Goal: Task Accomplishment & Management: Manage account settings

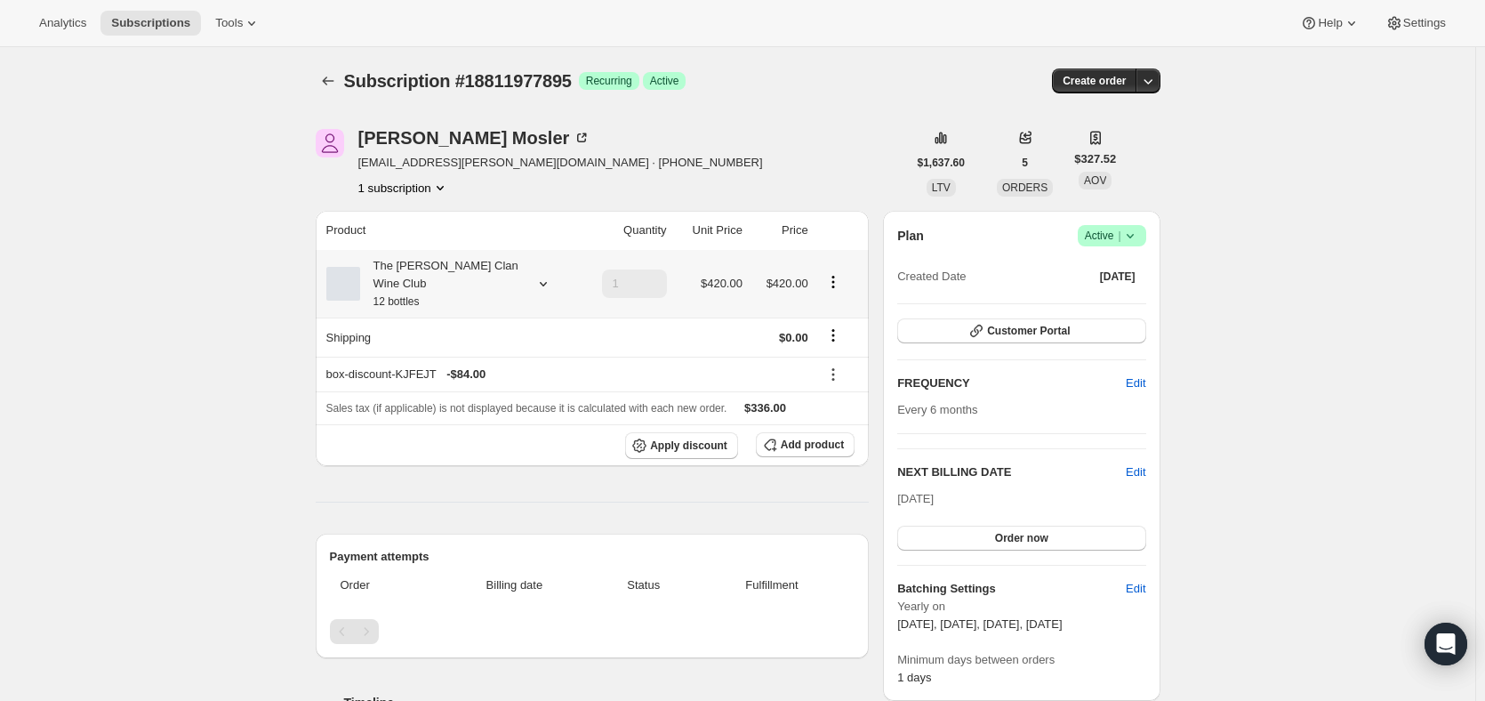
click at [400, 295] on small "12 bottles" at bounding box center [396, 301] width 46 height 12
click at [526, 270] on div "The Maxwell Clan Wine Club 12 bottles" at bounding box center [449, 283] width 246 height 53
click at [538, 275] on icon at bounding box center [543, 284] width 18 height 18
drag, startPoint x: 430, startPoint y: 382, endPoint x: 631, endPoint y: 174, distance: 288.7
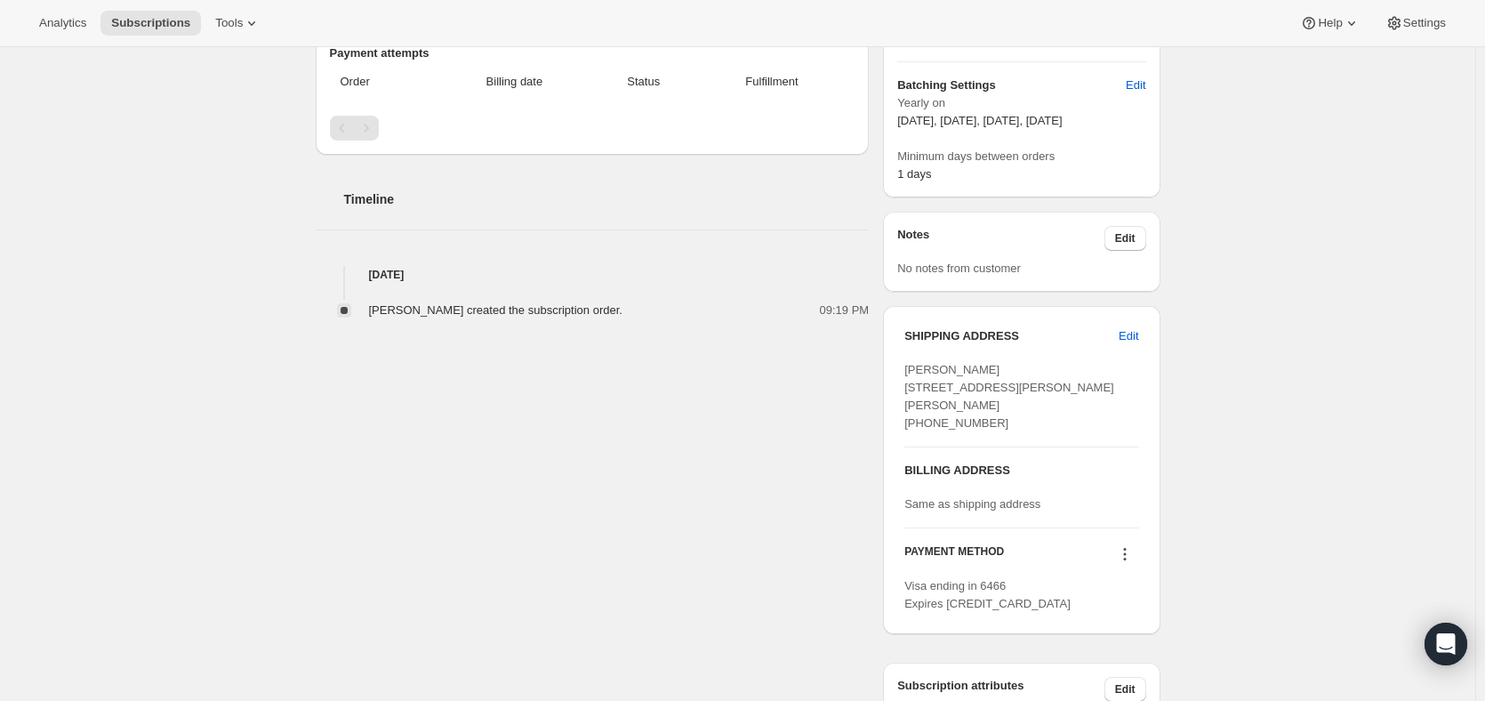
scroll to position [622, 0]
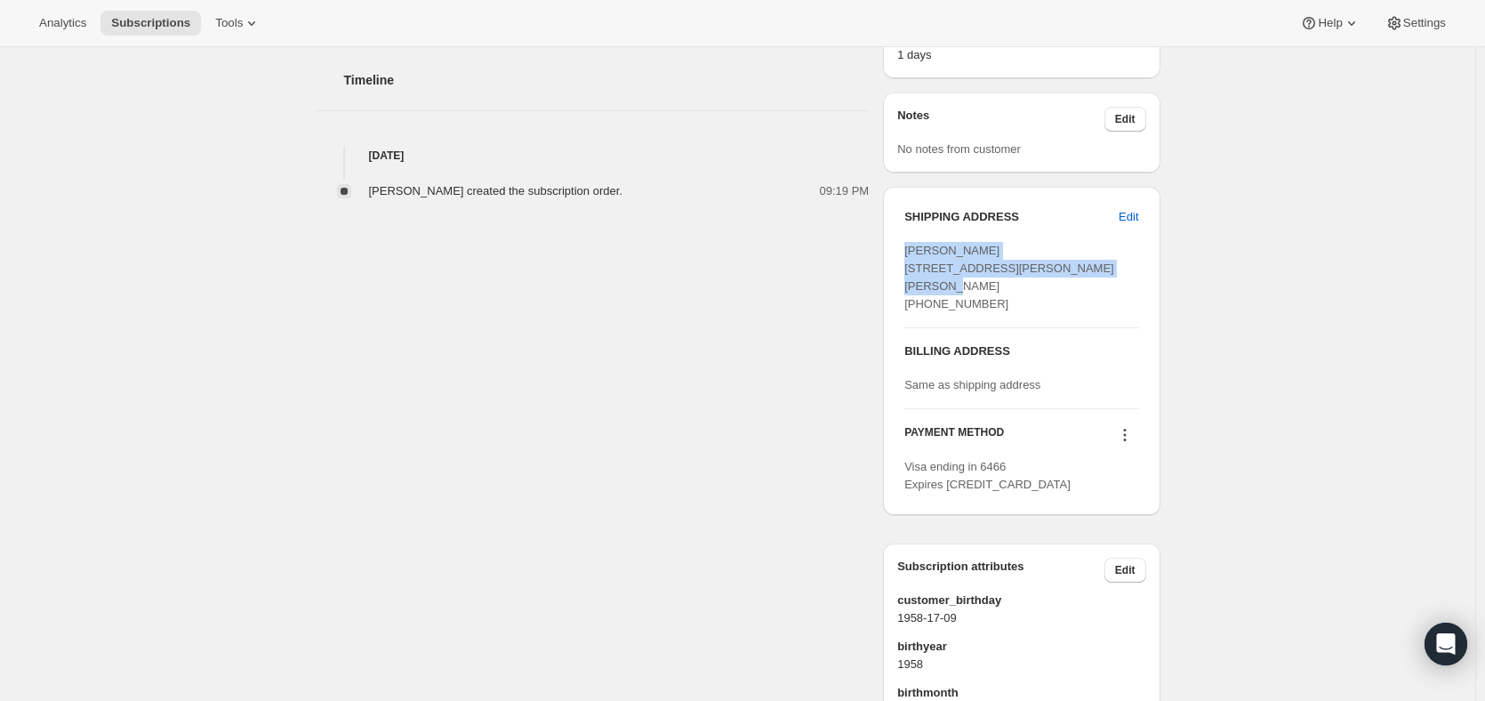
drag, startPoint x: 933, startPoint y: 272, endPoint x: 905, endPoint y: 244, distance: 39.6
click at [905, 244] on div "SHIPPING ADDRESS Edit Peter Mosler 2 Brigid Street CHRISTIE DOWNS SA, 5164 Aust…" at bounding box center [1021, 351] width 277 height 328
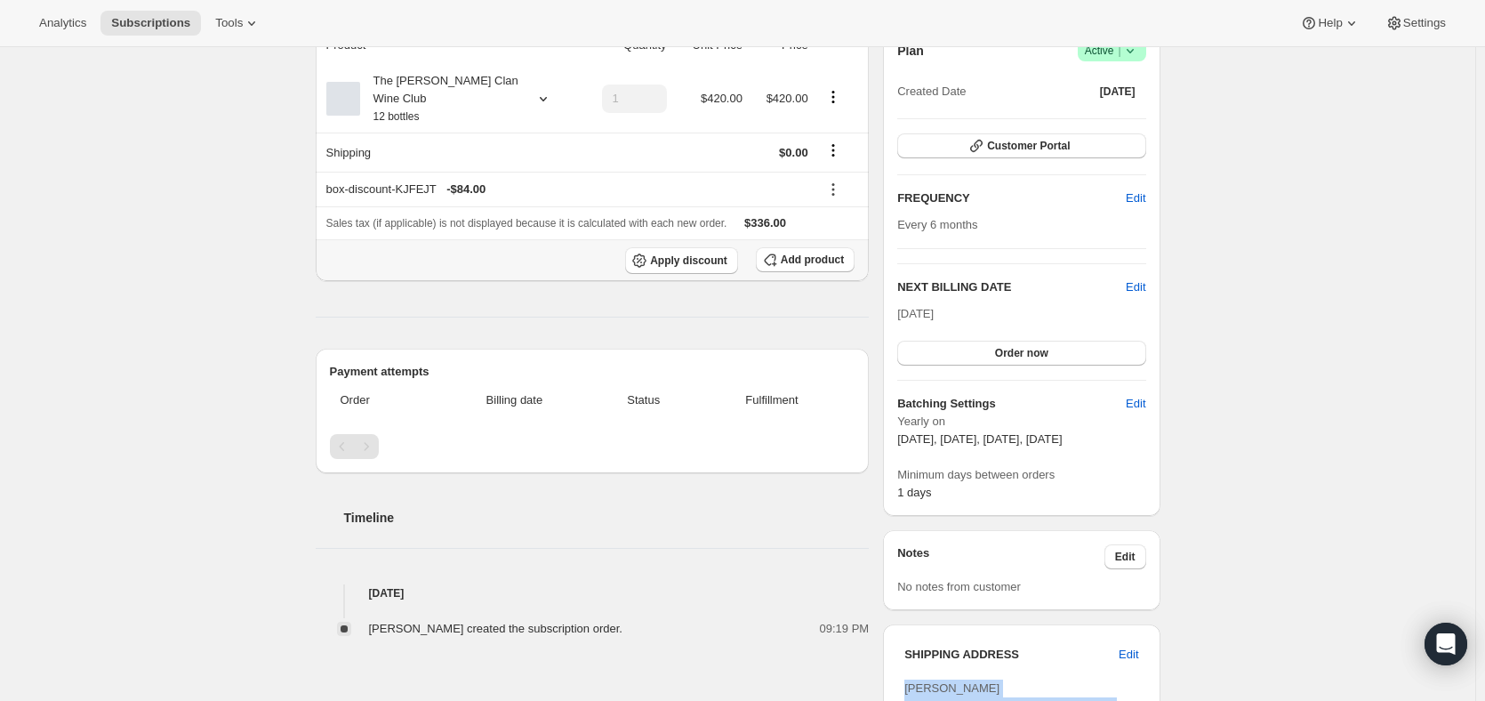
scroll to position [0, 0]
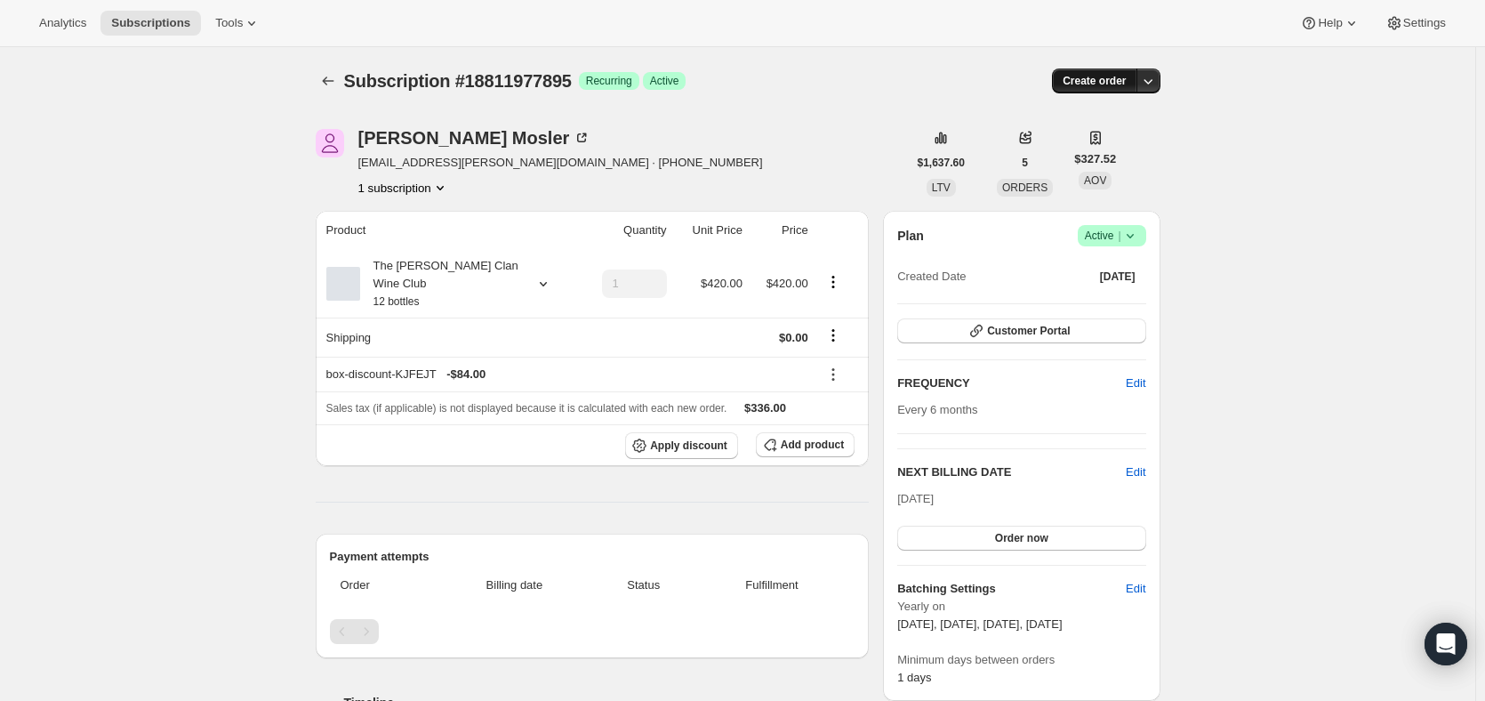
click at [1083, 78] on span "Create order" at bounding box center [1094, 81] width 63 height 14
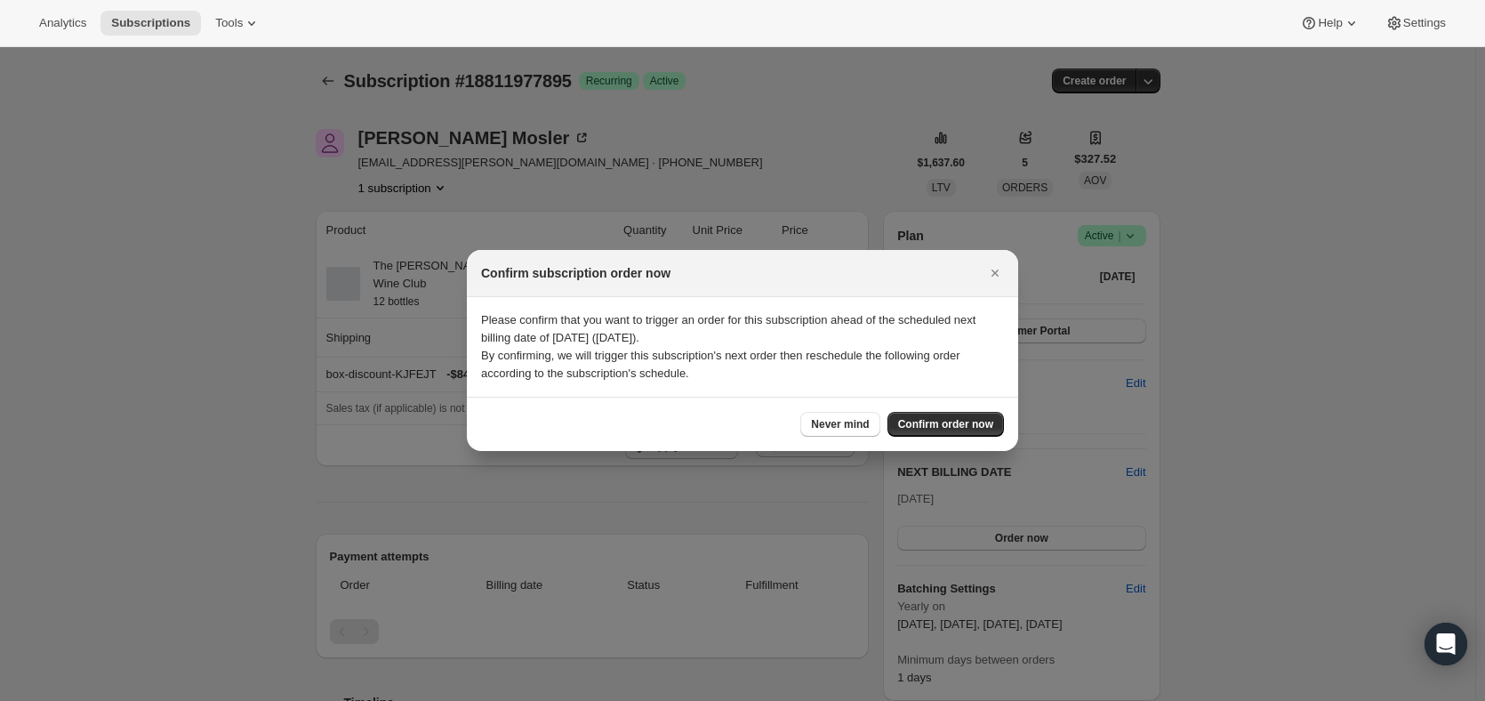
drag, startPoint x: 998, startPoint y: 272, endPoint x: 967, endPoint y: 262, distance: 32.6
click at [989, 268] on icon "Close" at bounding box center [995, 273] width 18 height 18
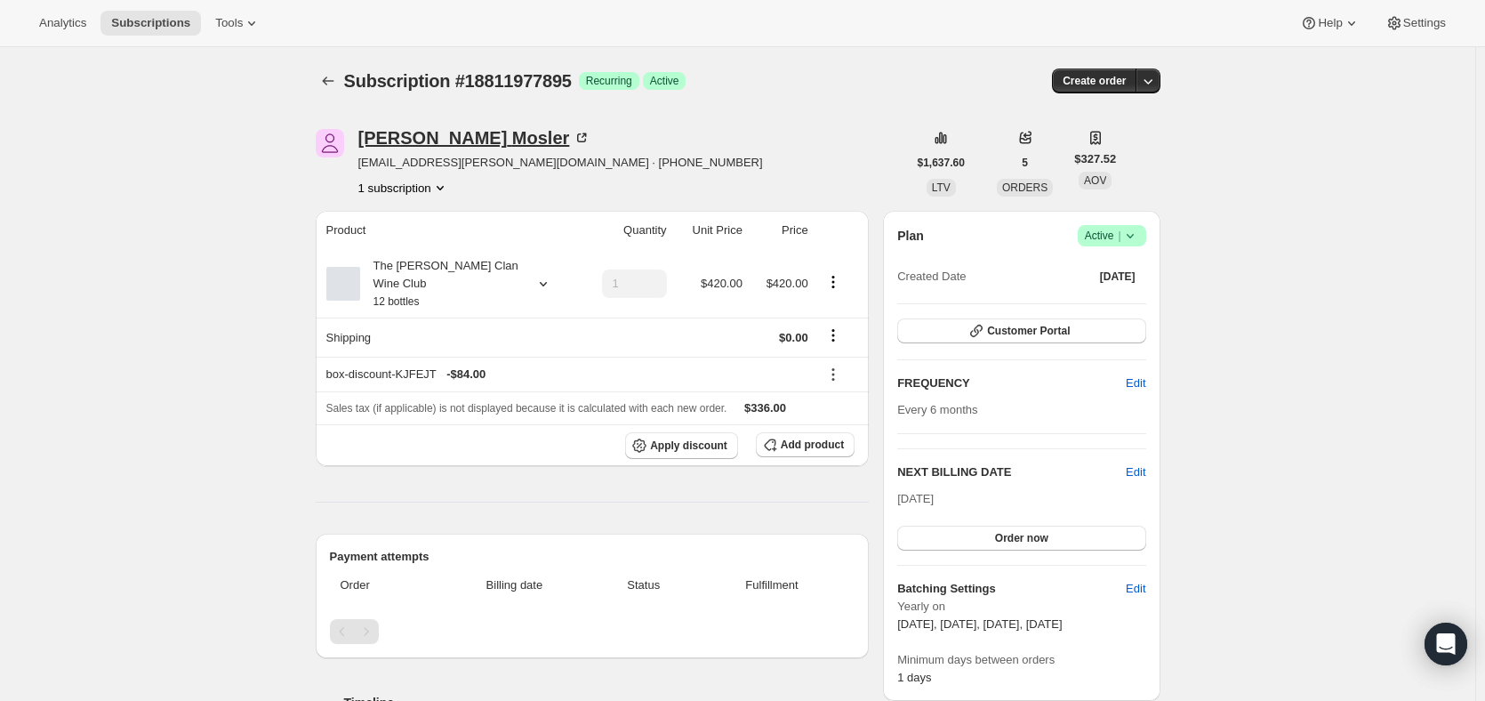
click at [573, 136] on icon at bounding box center [582, 138] width 18 height 18
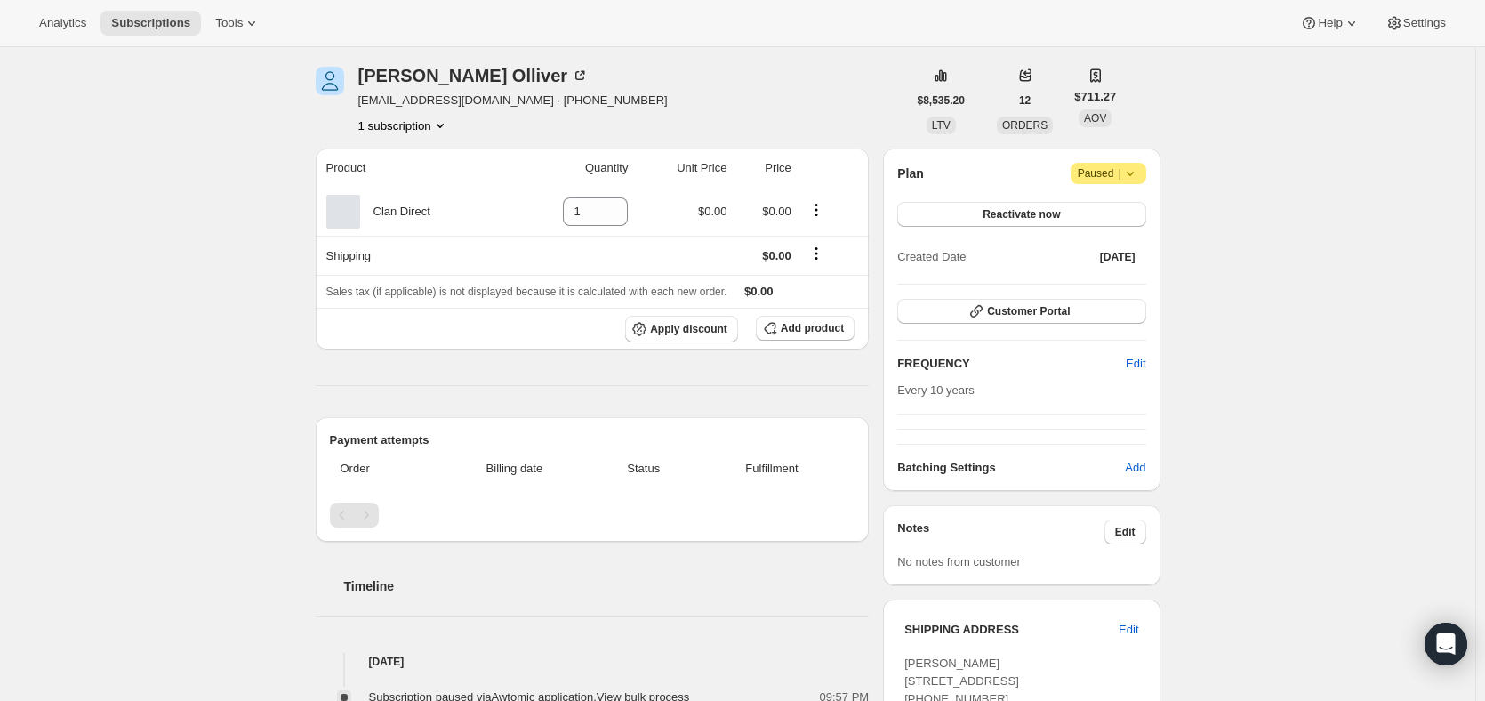
scroll to position [89, 0]
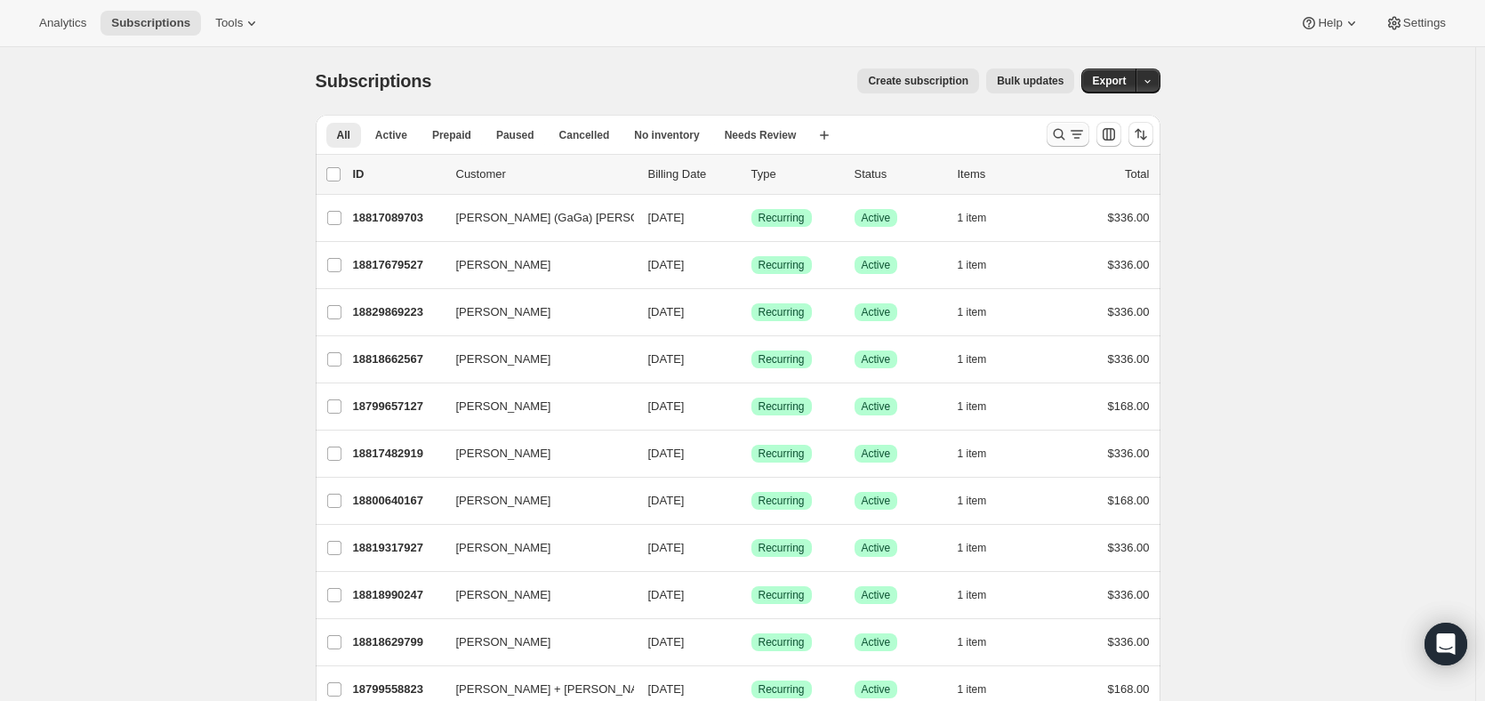
click at [1064, 136] on icon "Search and filter results" at bounding box center [1059, 135] width 12 height 12
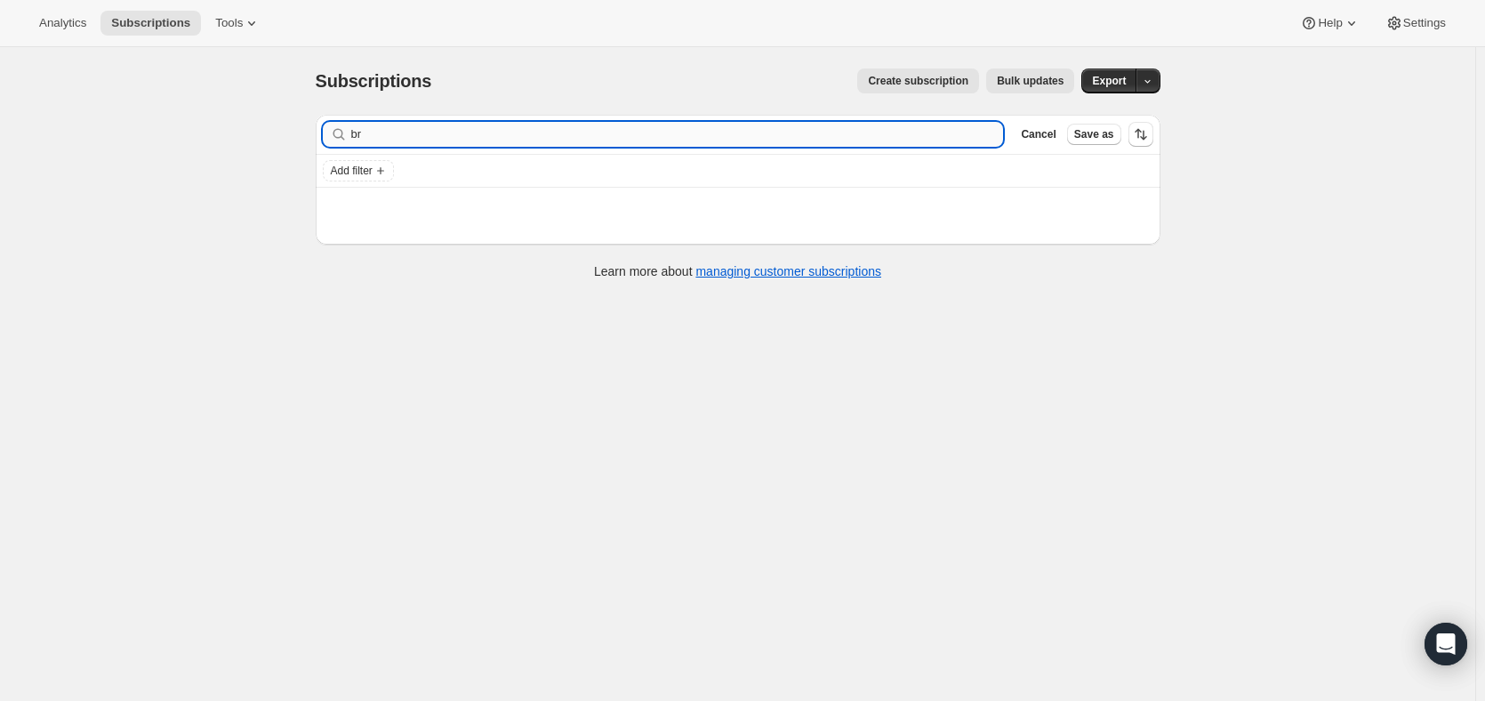
type input "b"
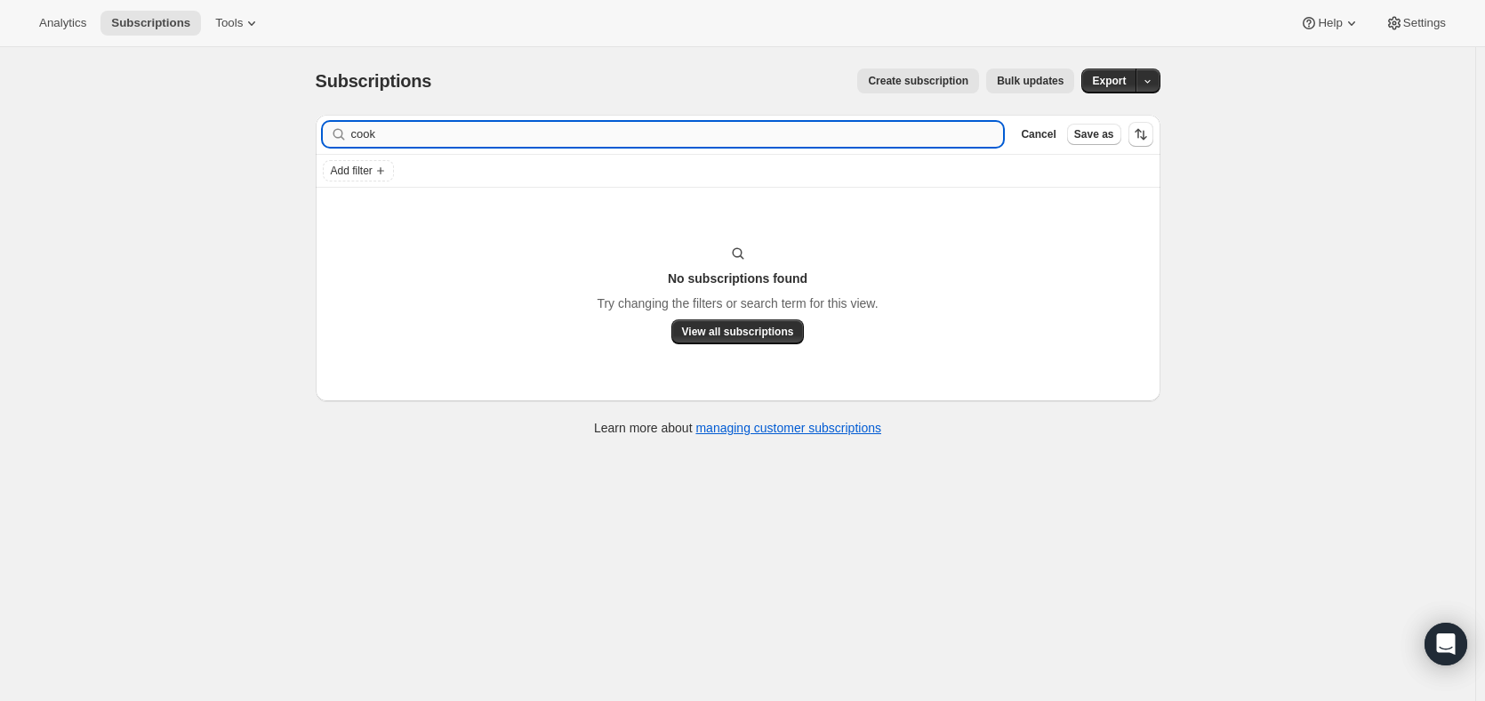
click at [418, 136] on input "cook" at bounding box center [677, 134] width 653 height 25
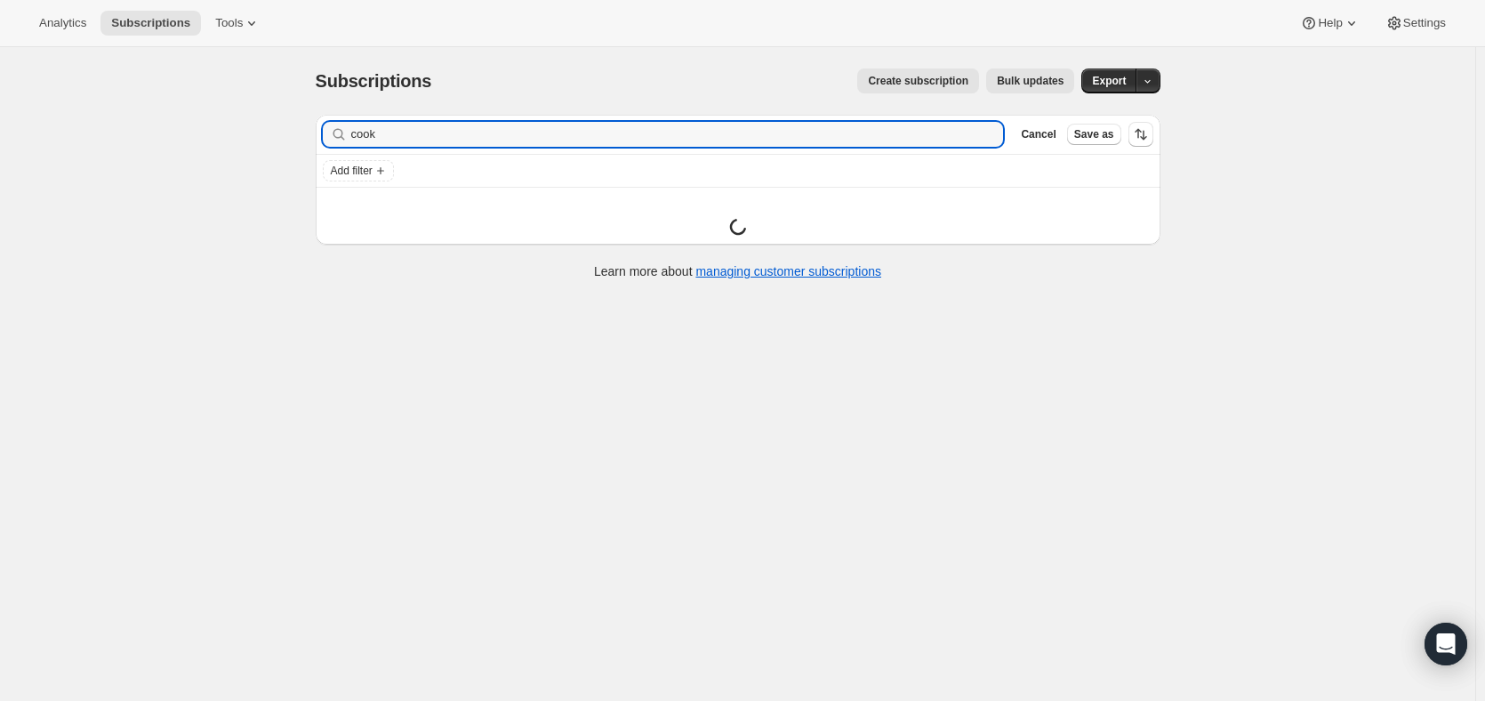
drag, startPoint x: 418, startPoint y: 136, endPoint x: 313, endPoint y: 124, distance: 105.6
click at [314, 130] on div "Filter subscribers cook Clear Cancel Save as Add filter Items are loading Learn…" at bounding box center [730, 198] width 859 height 197
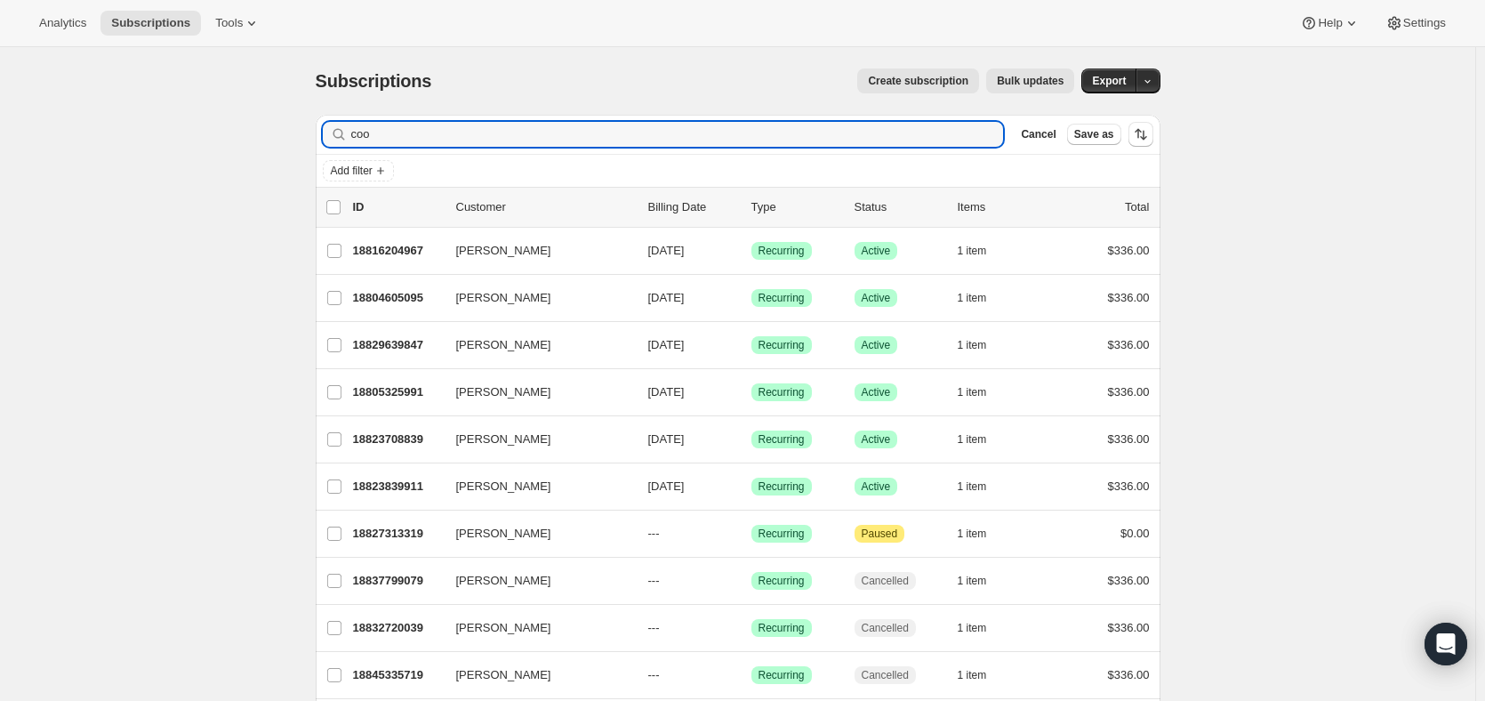
type input "cook"
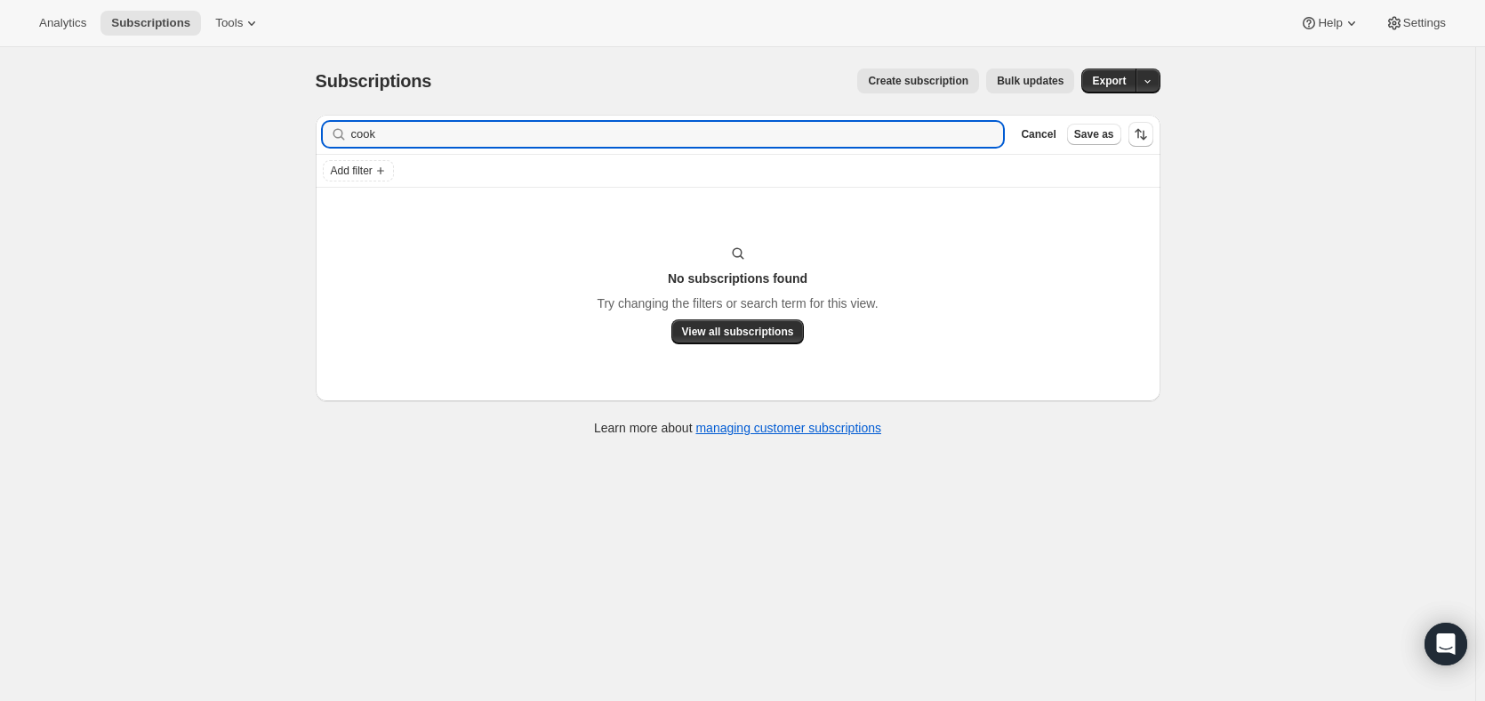
drag, startPoint x: 404, startPoint y: 125, endPoint x: 189, endPoint y: 107, distance: 216.0
click at [189, 109] on div "Subscriptions. This page is ready Subscriptions Create subscription Bulk update…" at bounding box center [737, 397] width 1475 height 701
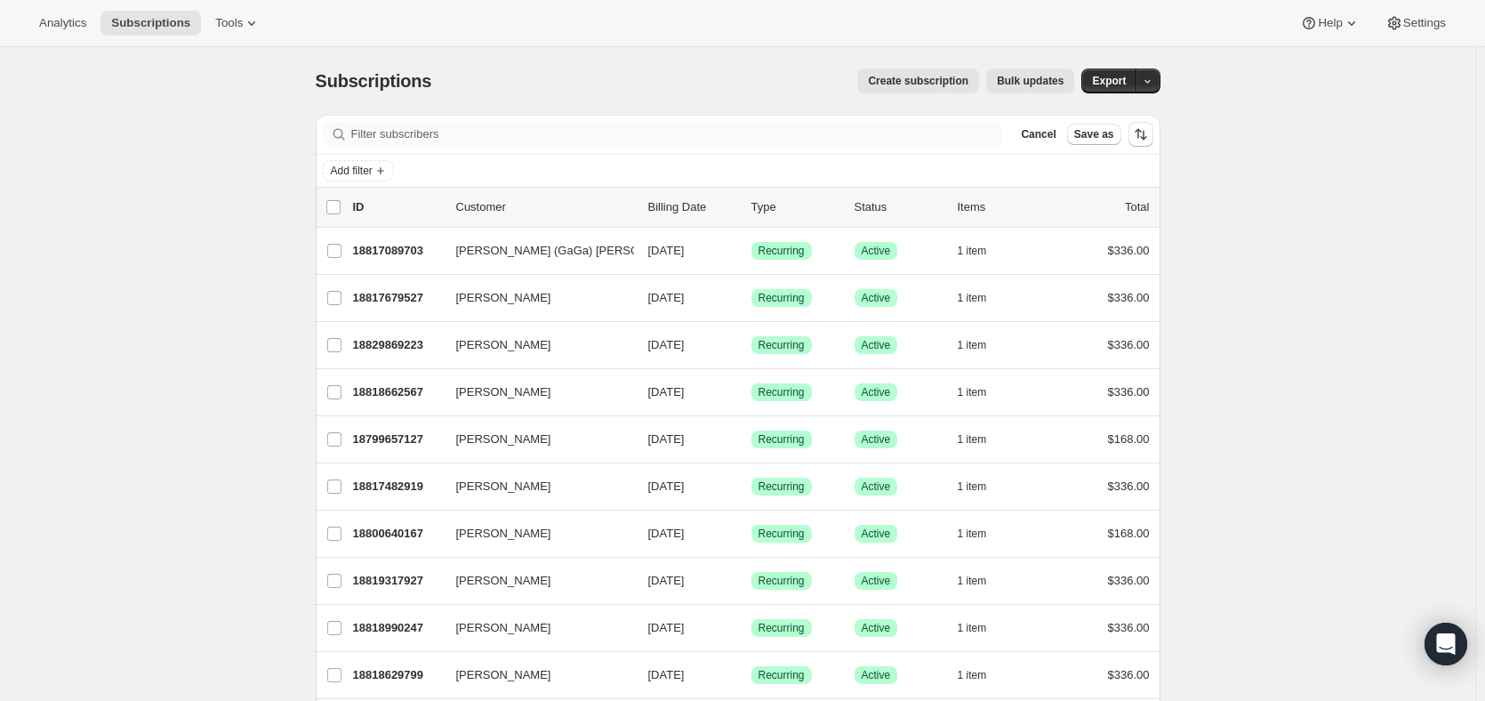
click at [400, 123] on div "Filter subscribers Cancel Save as" at bounding box center [738, 134] width 845 height 39
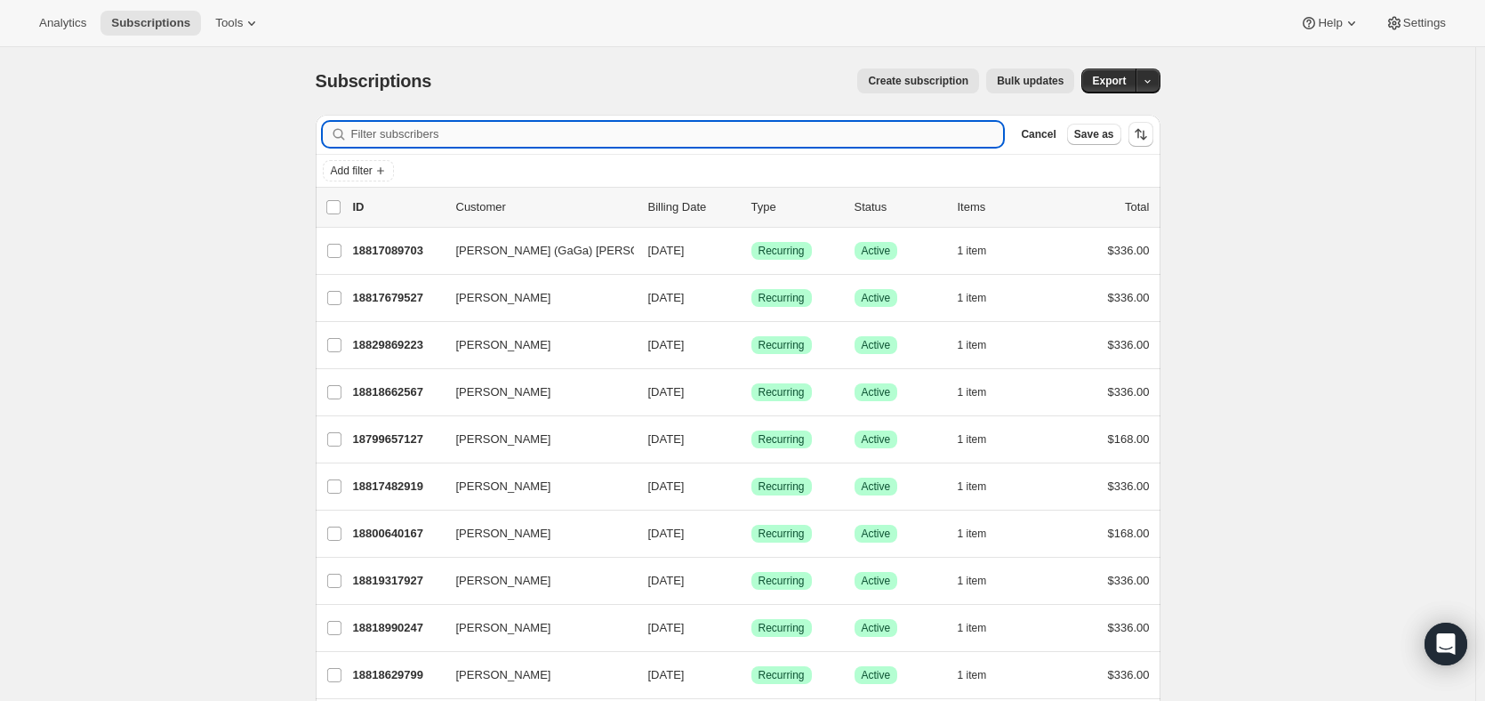
click at [388, 141] on input "Filter subscribers" at bounding box center [677, 134] width 653 height 25
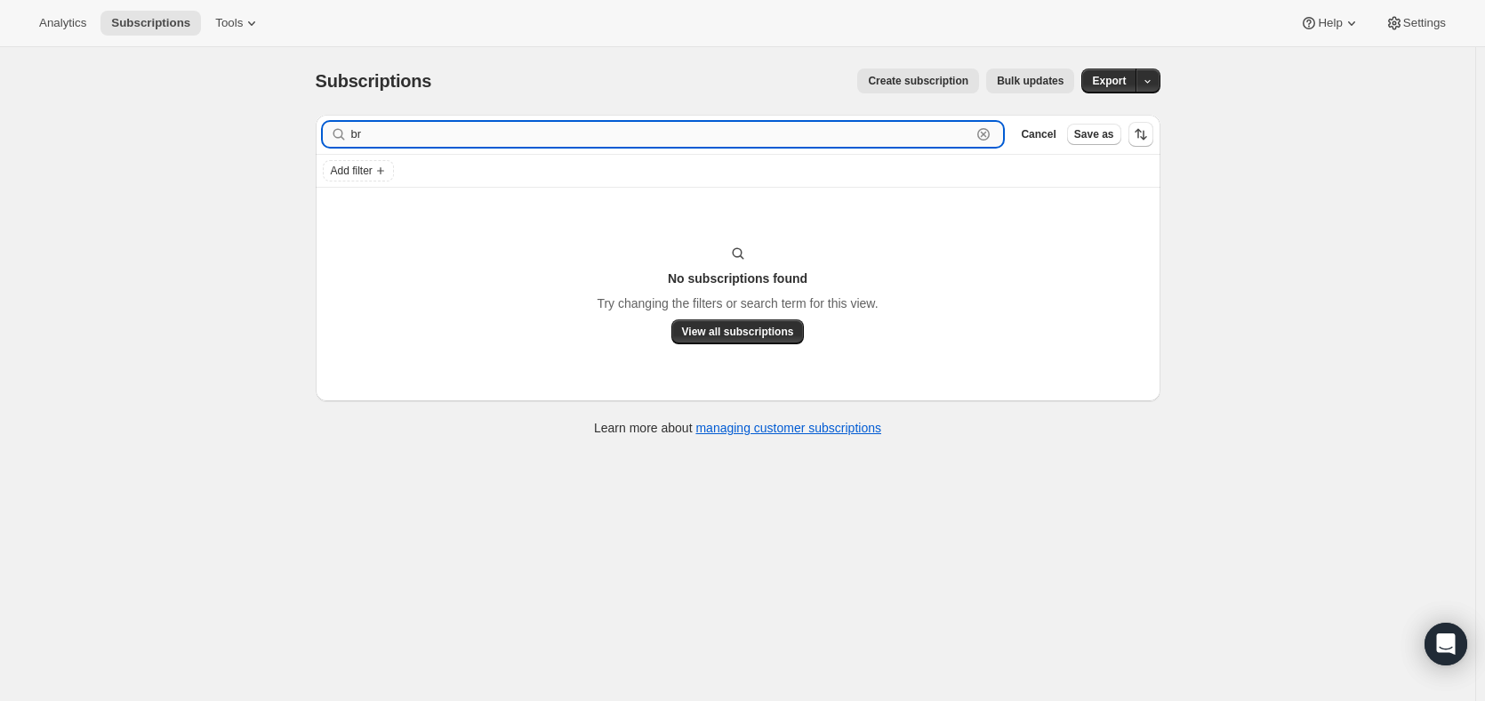
type input "b"
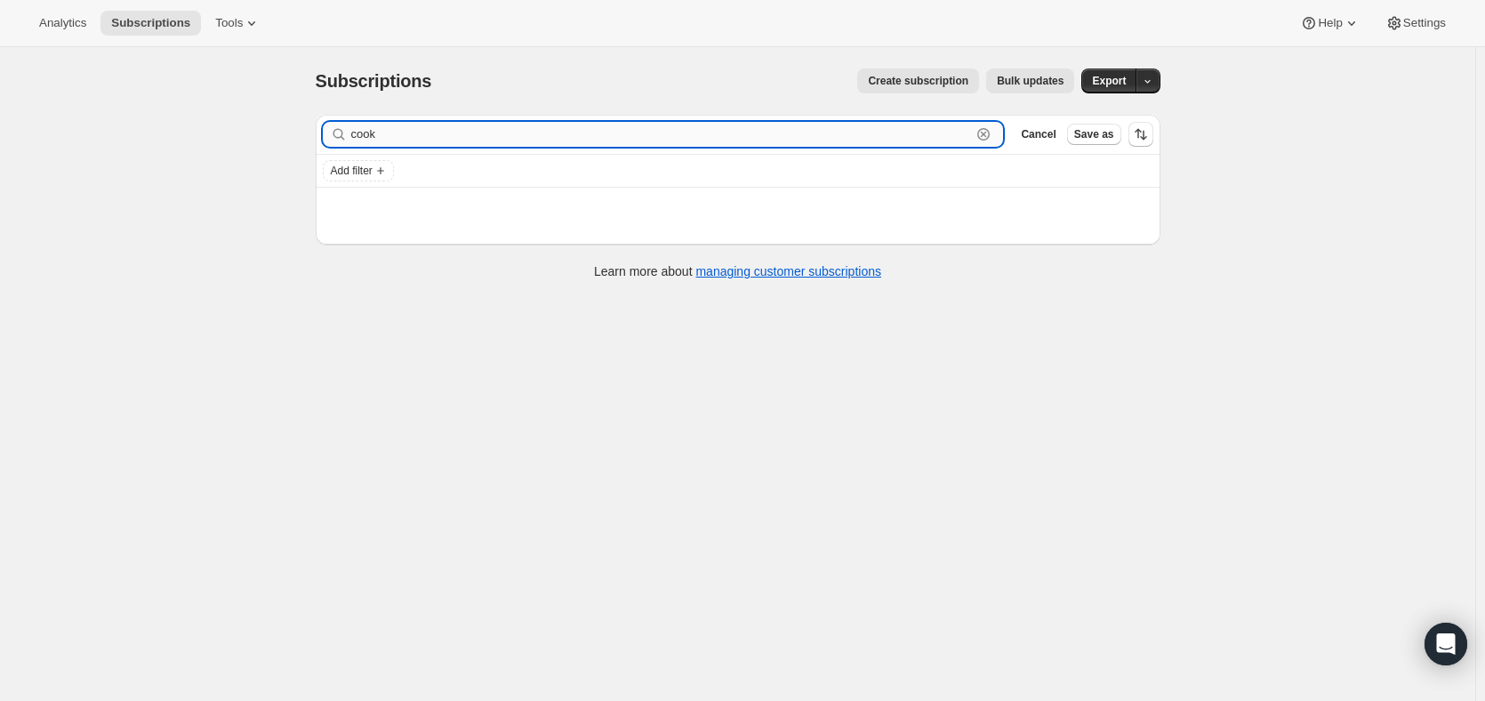
type input "cook"
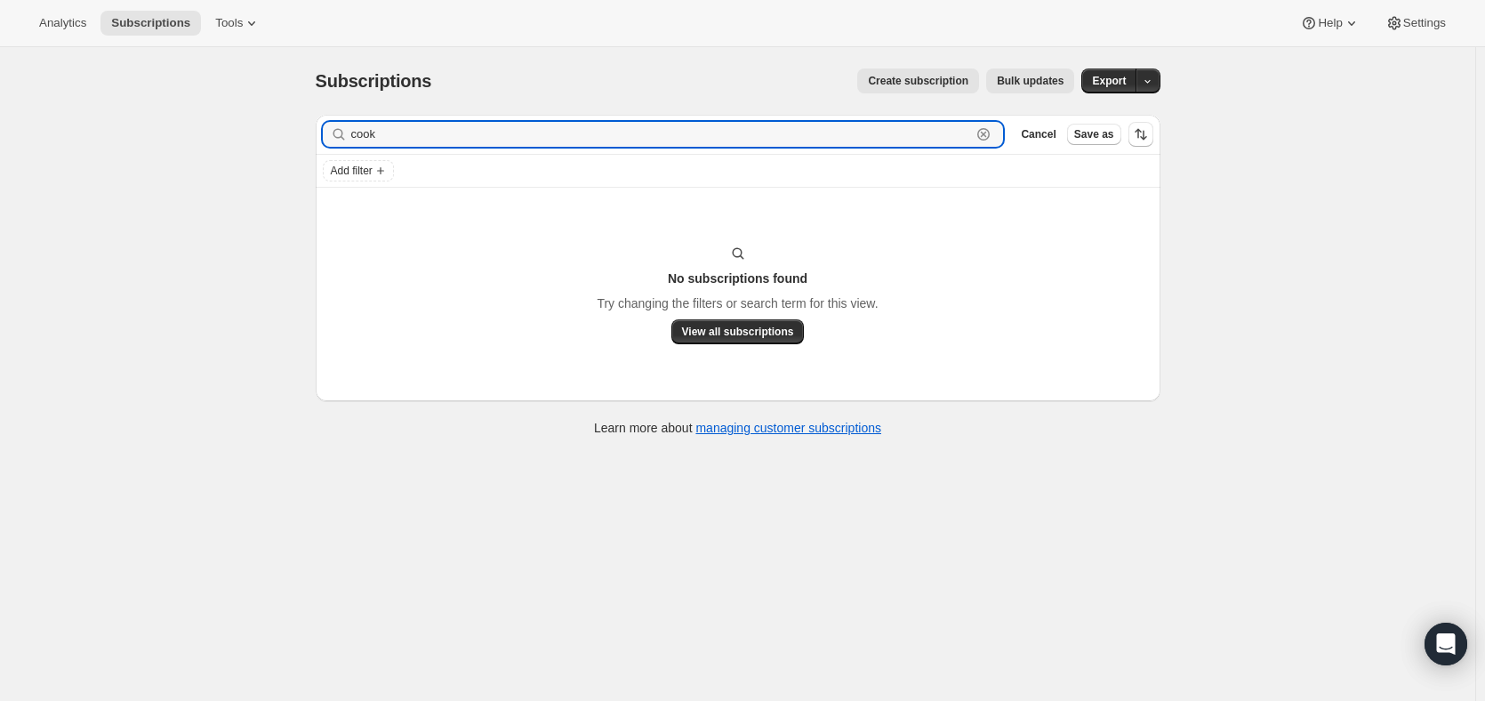
drag, startPoint x: 434, startPoint y: 142, endPoint x: 249, endPoint y: 107, distance: 188.4
click at [269, 116] on div "Subscriptions. This page is ready Subscriptions Create subscription Bulk update…" at bounding box center [737, 397] width 1475 height 701
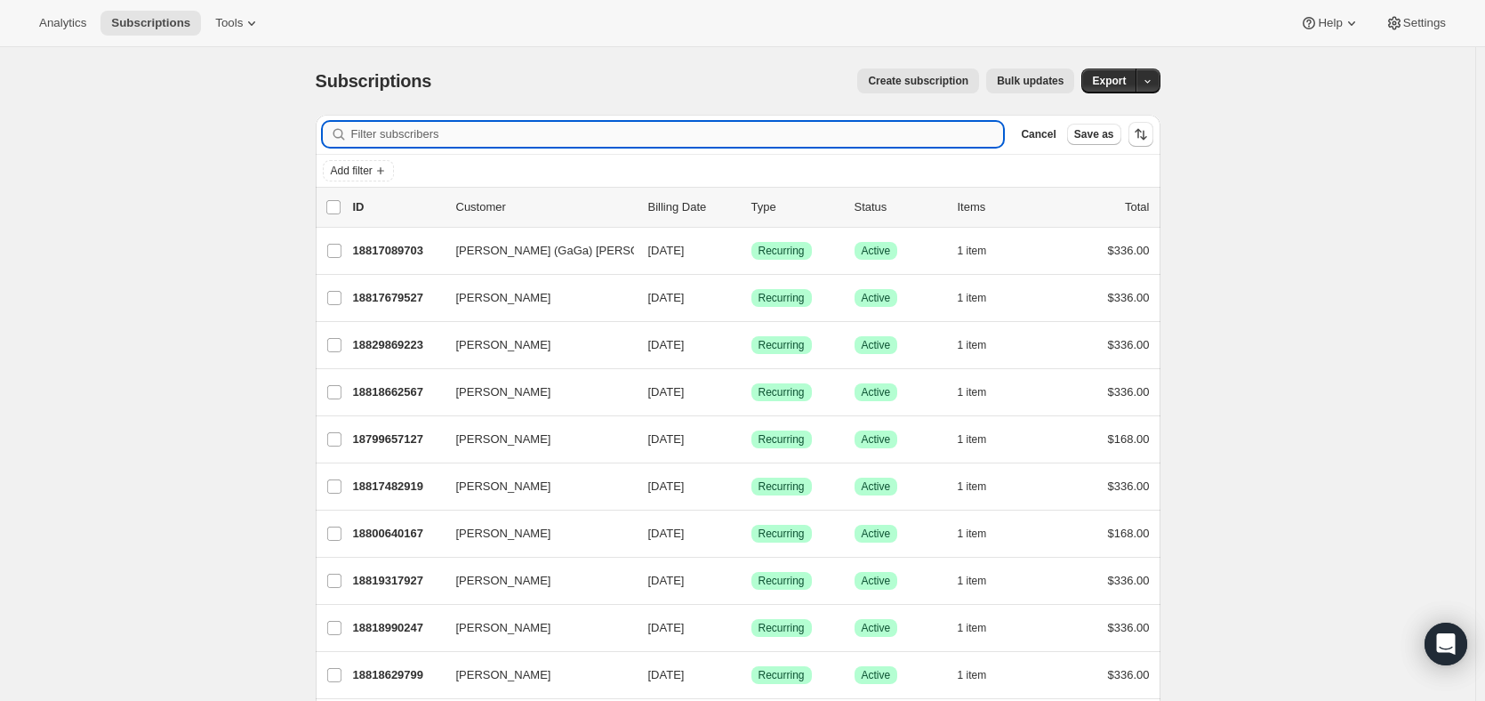
click at [407, 133] on input "Filter subscribers" at bounding box center [677, 134] width 653 height 25
type input "cook"
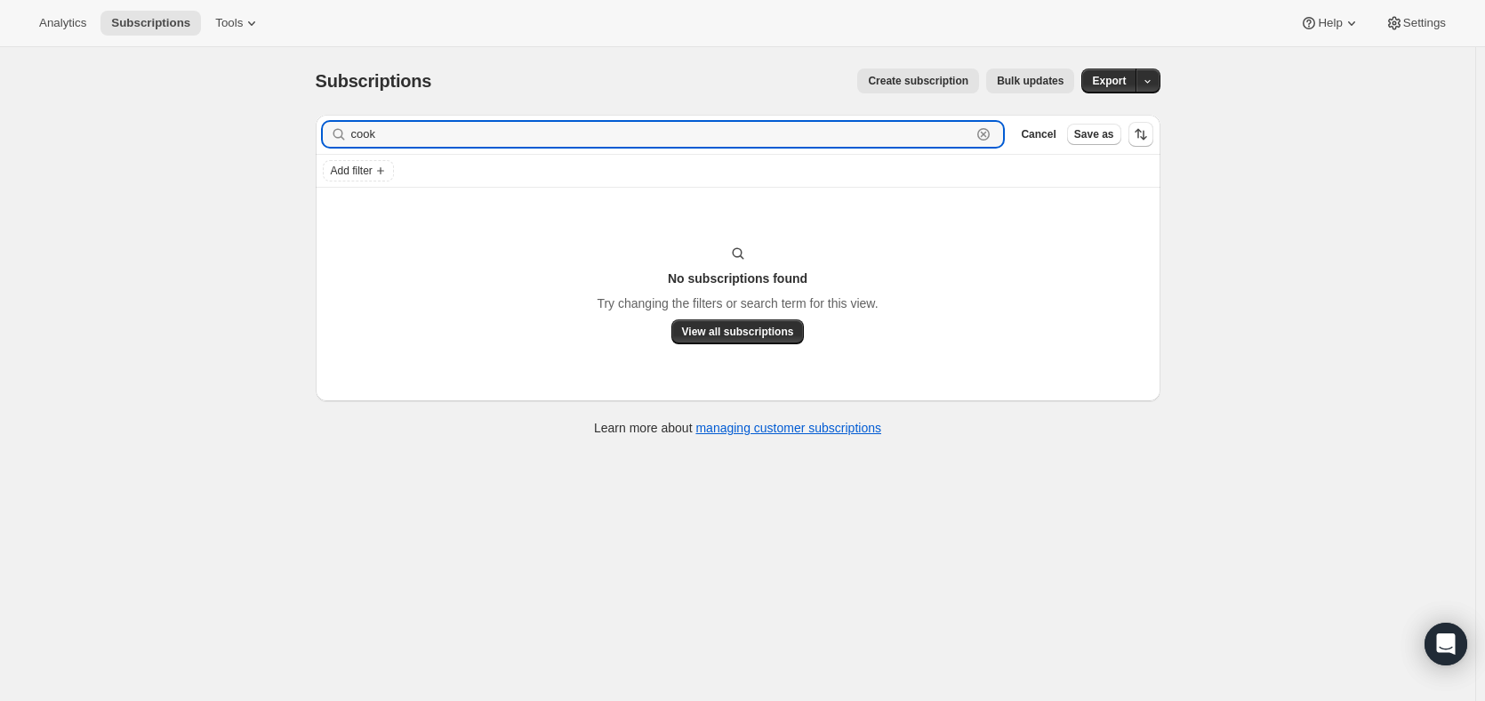
drag, startPoint x: 398, startPoint y: 134, endPoint x: 340, endPoint y: 139, distance: 58.0
click at [325, 134] on div "Filter subscribers cook Clear Cancel Save as" at bounding box center [738, 134] width 845 height 39
